Goal: Information Seeking & Learning: Learn about a topic

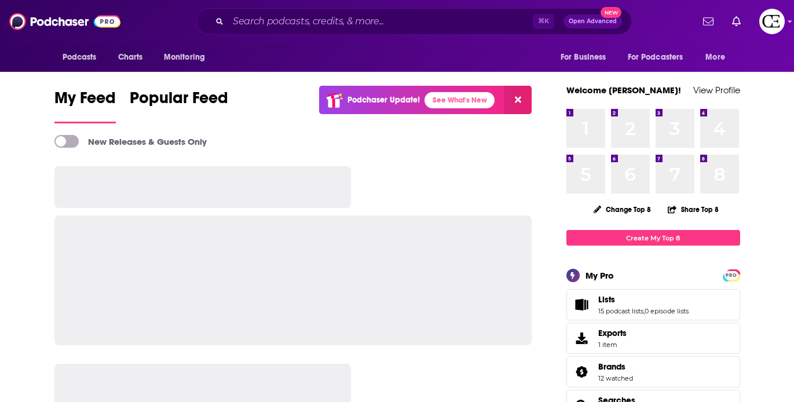
click at [494, 31] on div "⌘ K Open Advanced New" at bounding box center [414, 21] width 436 height 27
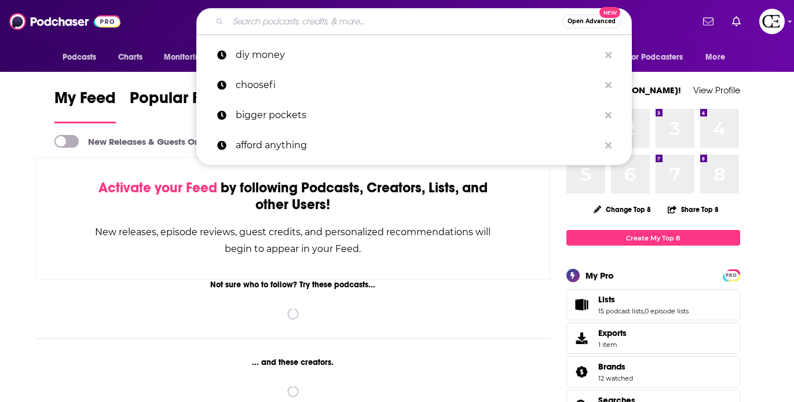
click at [495, 27] on input "Search podcasts, credits, & more..." at bounding box center [395, 21] width 334 height 19
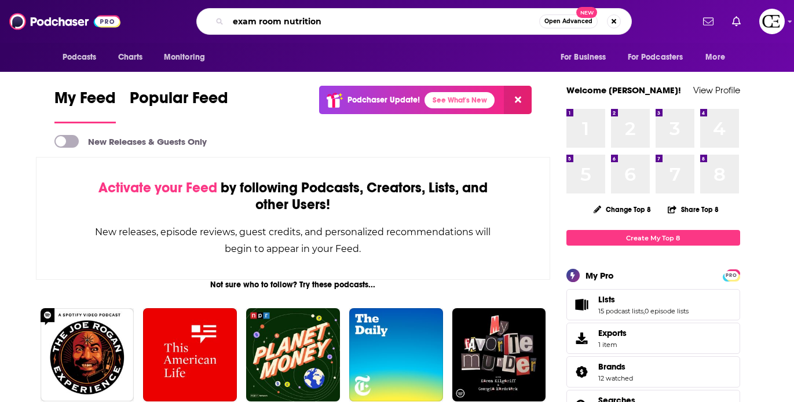
type input "exam room nutrition"
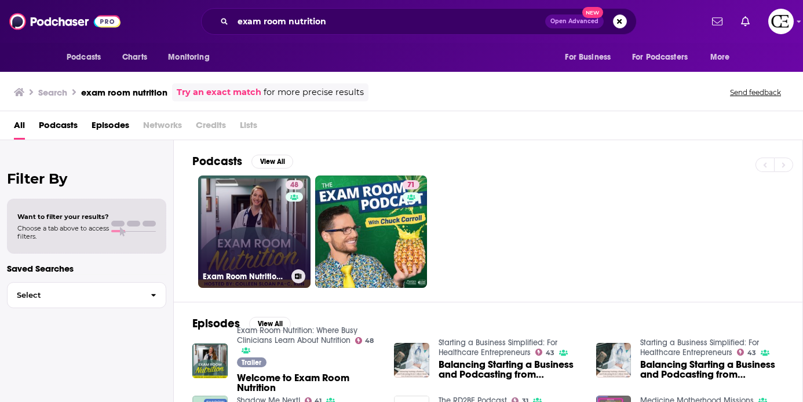
click at [262, 240] on link "48 Exam Room Nutrition: Where Busy Clinicians Learn About Nutrition" at bounding box center [254, 232] width 112 height 112
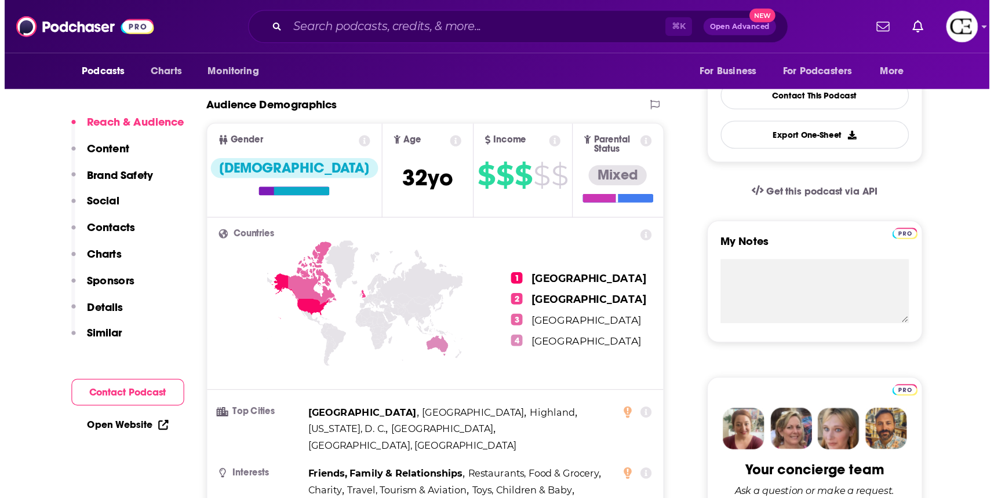
scroll to position [398, 0]
